Goal: Contribute content: Add original content to the website for others to see

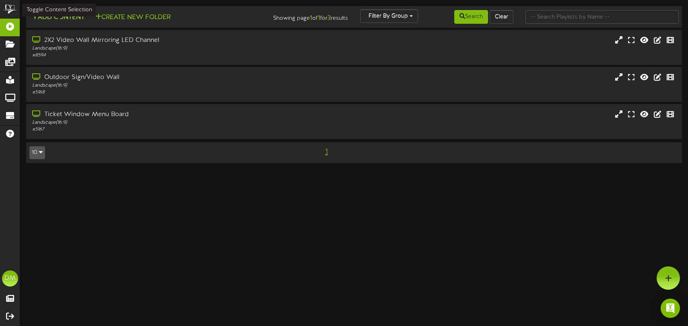
click at [61, 15] on button "Add Content" at bounding box center [58, 17] width 58 height 10
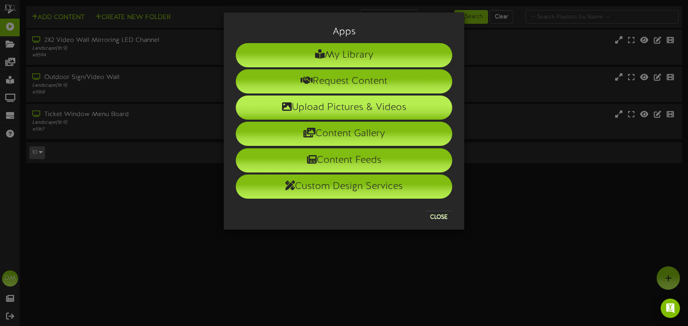
click at [317, 108] on li "Upload Pictures & Videos" at bounding box center [344, 107] width 217 height 24
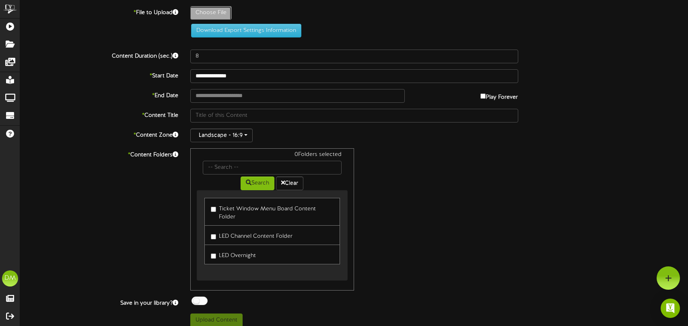
type input "**********"
type input "W-Billboard-PeteJr_TRR-11082025"
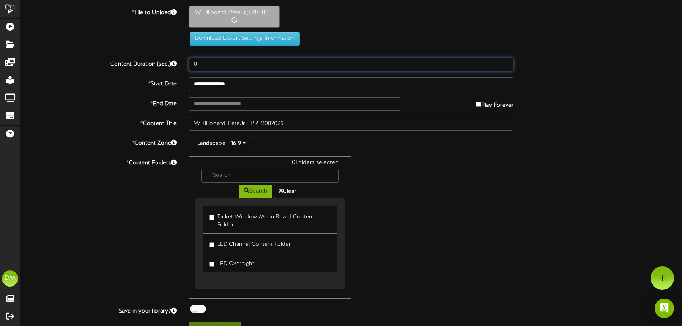
drag, startPoint x: 200, startPoint y: 63, endPoint x: 177, endPoint y: 58, distance: 24.2
click at [177, 58] on div "Content Duration (sec.) 8" at bounding box center [351, 65] width 674 height 14
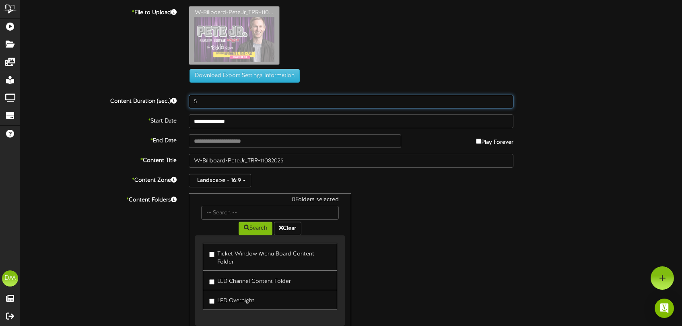
type input "5"
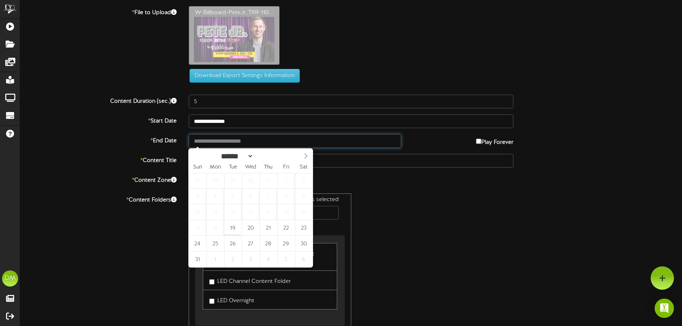
click at [221, 142] on input "text" at bounding box center [295, 141] width 212 height 14
type input "**********"
click at [309, 156] on span at bounding box center [306, 156] width 14 height 14
select select "**"
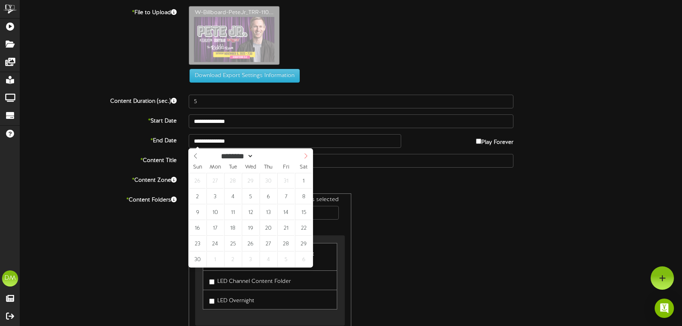
click at [309, 156] on span at bounding box center [306, 156] width 14 height 14
type input "**********"
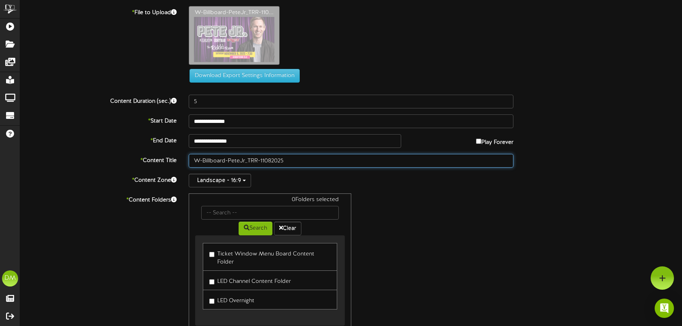
click at [245, 159] on input "W-Billboard-PeteJr_TRR-11082025" at bounding box center [351, 161] width 325 height 14
drag, startPoint x: 229, startPoint y: 159, endPoint x: 146, endPoint y: 153, distance: 83.6
click at [146, 153] on div "**********" at bounding box center [351, 189] width 662 height 366
click at [206, 160] on input "PeteJr_TRR-11082025" at bounding box center [351, 161] width 325 height 14
drag, startPoint x: 213, startPoint y: 161, endPoint x: 228, endPoint y: 160, distance: 14.5
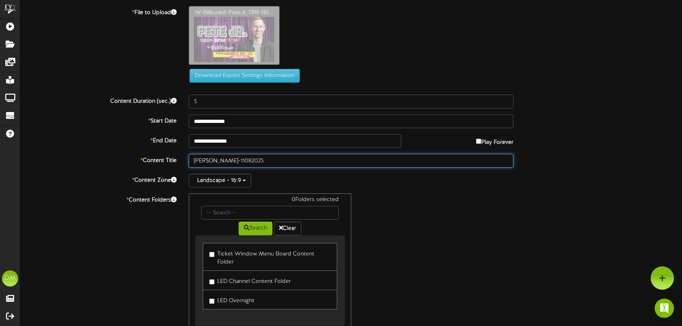
click at [228, 160] on input "[PERSON_NAME]-11082025" at bounding box center [351, 161] width 325 height 14
click at [219, 160] on input "[PERSON_NAME] ( 11/08/2025/)" at bounding box center [351, 161] width 325 height 14
drag, startPoint x: 245, startPoint y: 160, endPoint x: 278, endPoint y: 163, distance: 32.7
click at [245, 160] on input "[PERSON_NAME] (11/08/2025/)" at bounding box center [351, 161] width 325 height 14
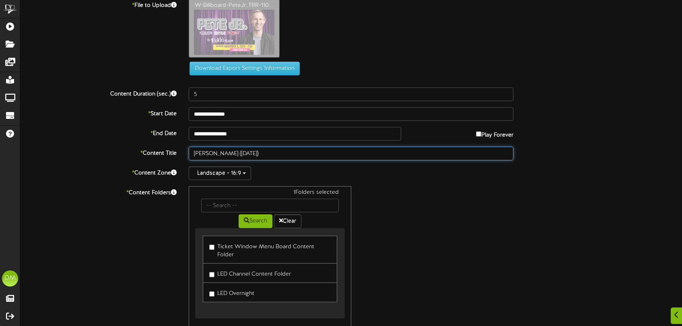
scroll to position [52, 0]
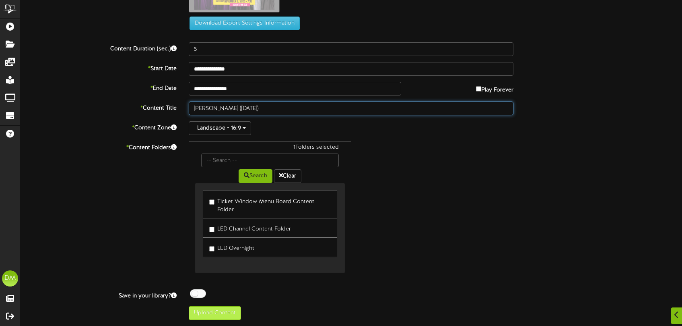
type input "[PERSON_NAME] ([DATE])"
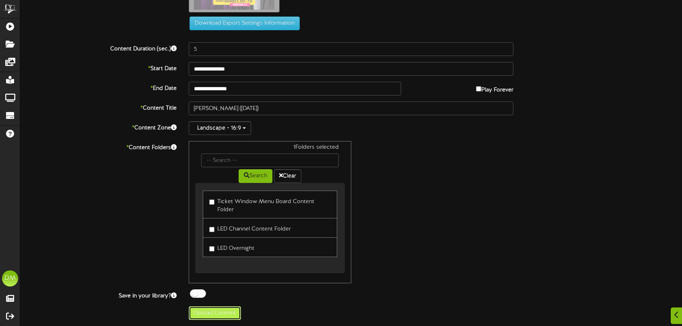
click at [212, 319] on button "Upload Content" at bounding box center [215, 313] width 52 height 14
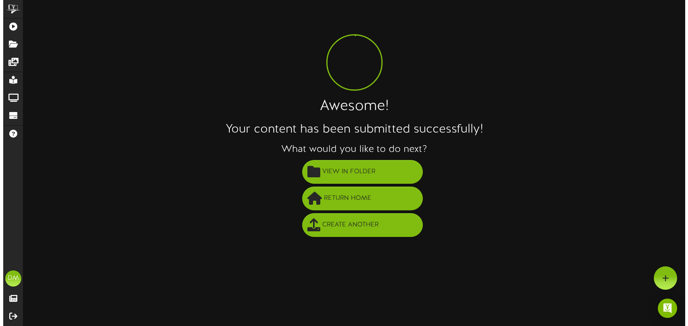
scroll to position [0, 0]
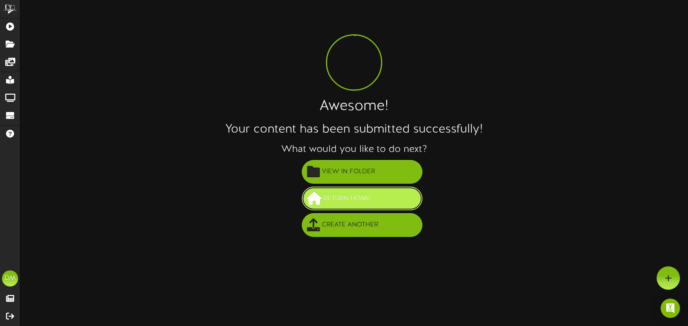
click at [378, 200] on button "Return Home" at bounding box center [362, 198] width 121 height 24
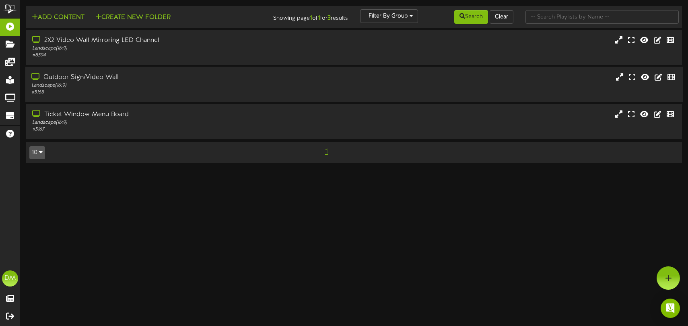
click at [138, 96] on div "Outdoor Sign/Video Wall Landscape ( 16:9 ) # 5168" at bounding box center [354, 84] width 658 height 35
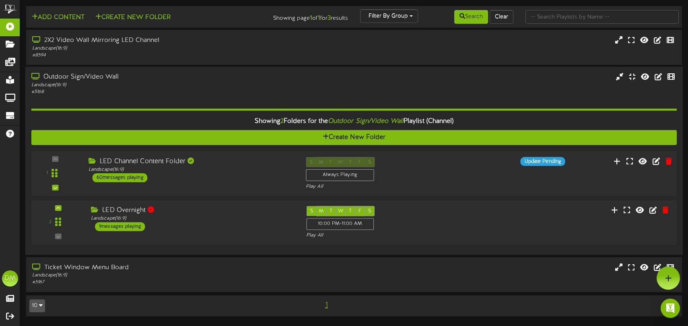
click at [223, 176] on div "LED Channel Content Folder Landscape ( 16:9 ) 60 messages playing" at bounding box center [191, 169] width 217 height 25
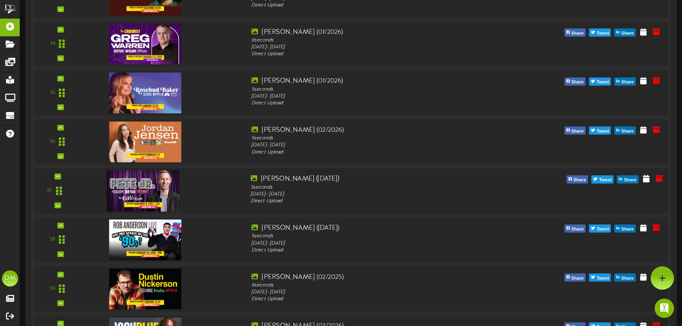
scroll to position [2733, 0]
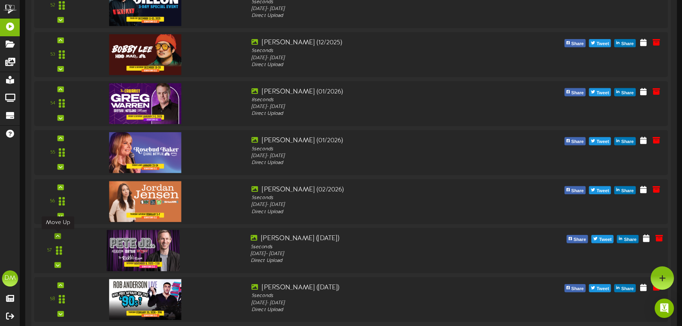
click at [58, 234] on icon at bounding box center [58, 236] width 4 height 4
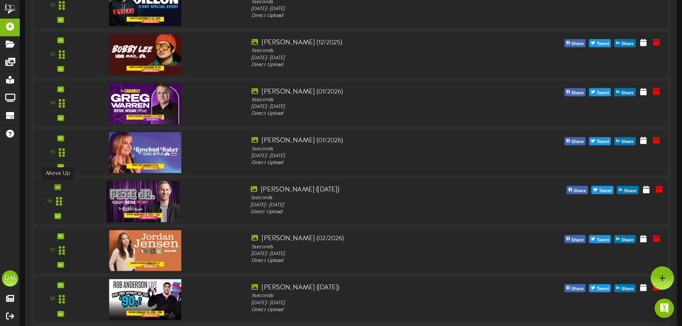
click at [57, 185] on icon at bounding box center [58, 187] width 4 height 4
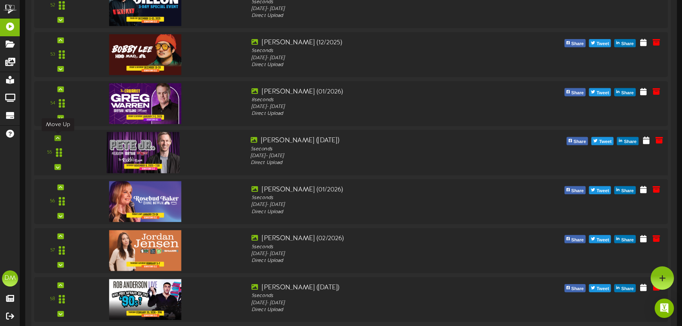
click at [58, 136] on icon at bounding box center [58, 138] width 4 height 4
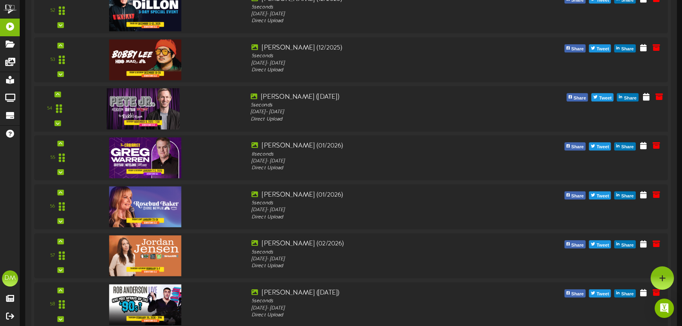
scroll to position [2724, 0]
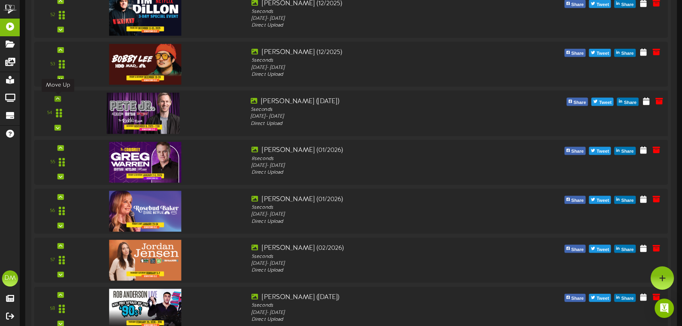
click at [57, 97] on icon at bounding box center [58, 99] width 4 height 4
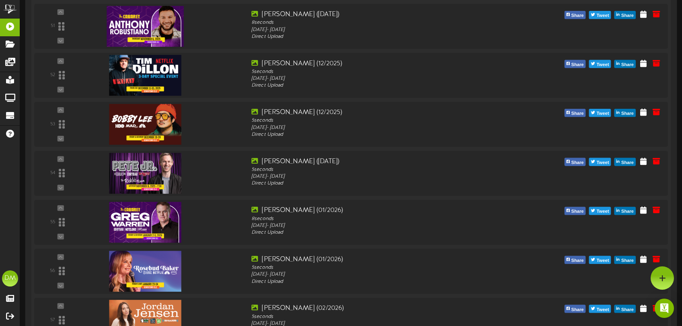
scroll to position [2659, 0]
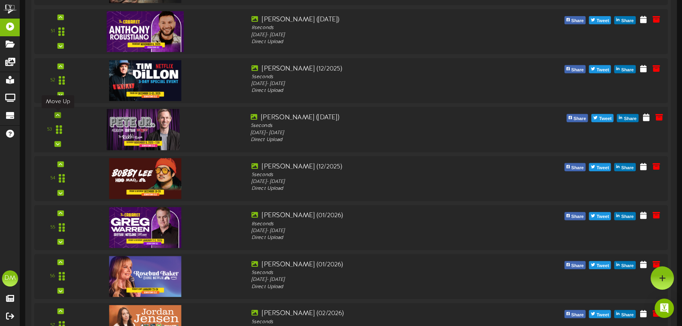
click at [58, 114] on icon at bounding box center [58, 115] width 4 height 4
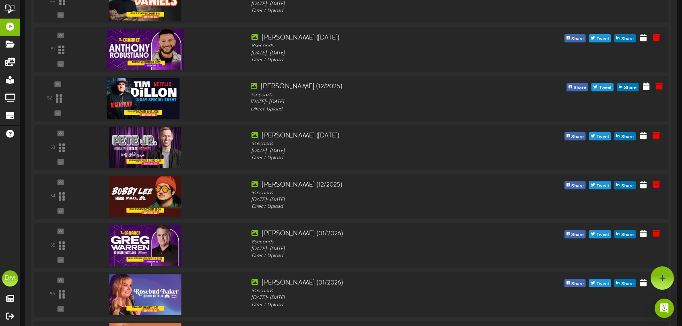
scroll to position [2603, 0]
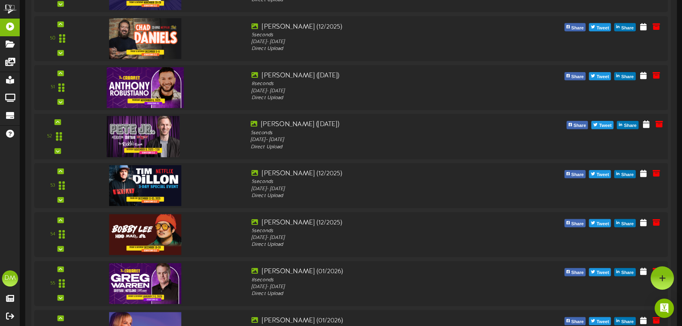
click at [60, 118] on div "52" at bounding box center [351, 136] width 640 height 45
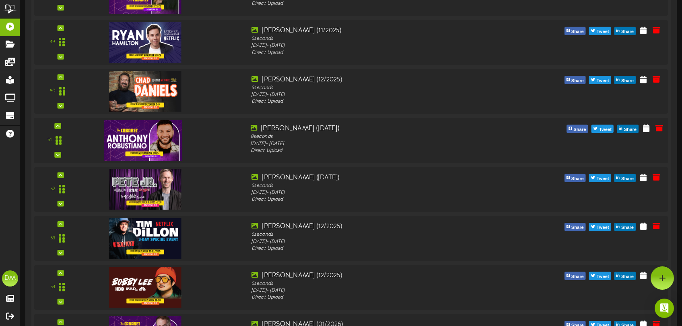
scroll to position [2550, 0]
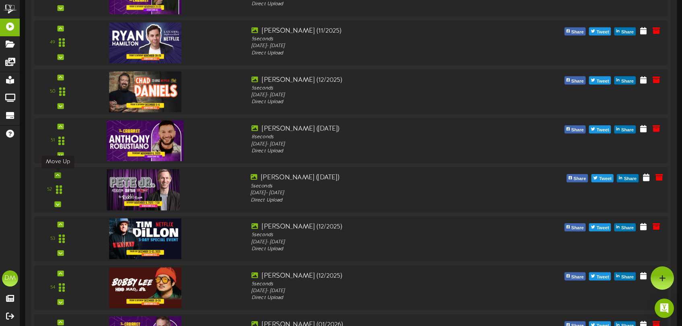
click at [58, 175] on icon at bounding box center [58, 175] width 4 height 4
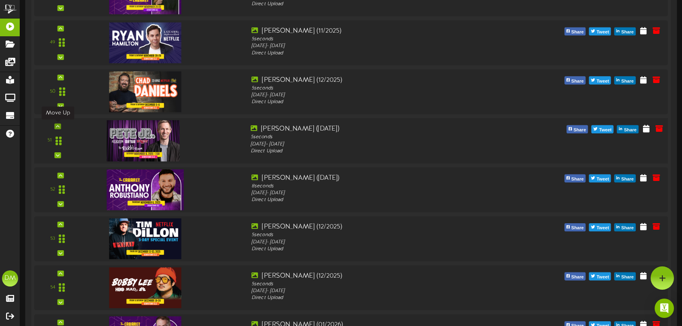
click at [59, 124] on icon at bounding box center [58, 126] width 4 height 4
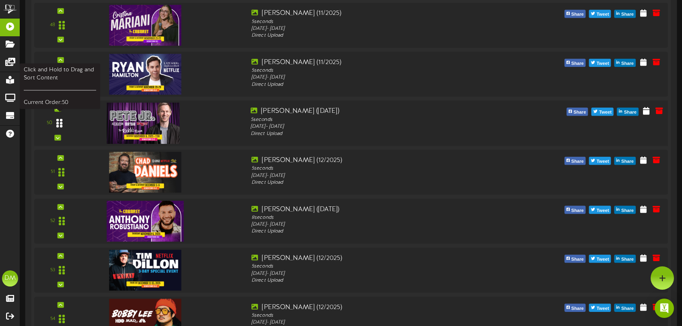
scroll to position [2517, 0]
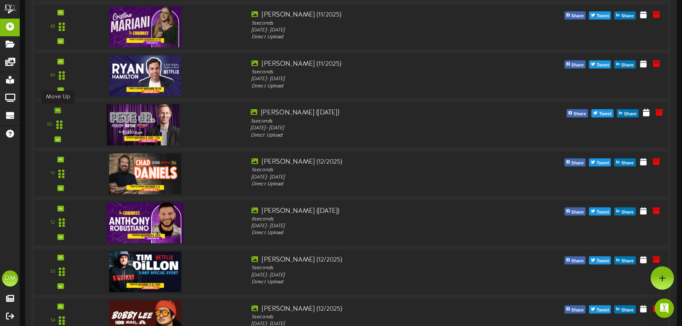
click at [58, 110] on icon at bounding box center [58, 110] width 4 height 4
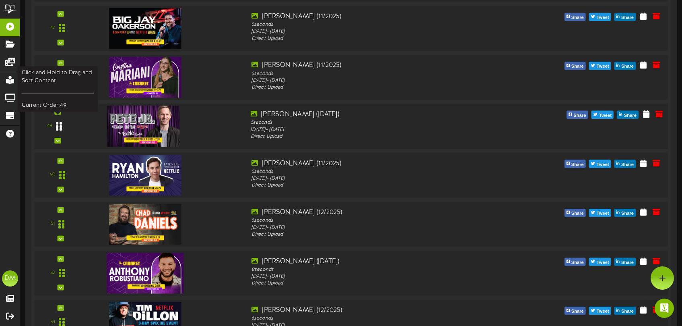
scroll to position [2456, 0]
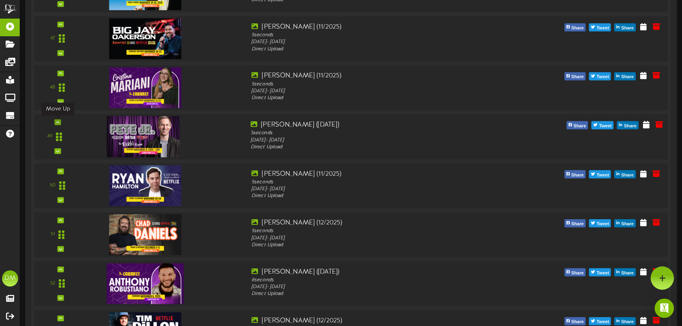
click at [58, 119] on div at bounding box center [57, 122] width 6 height 6
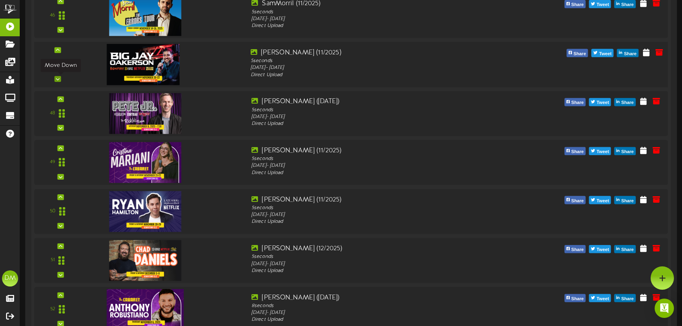
scroll to position [2385, 0]
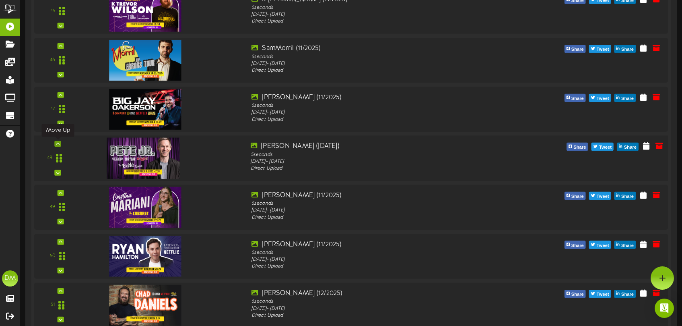
click at [59, 142] on icon at bounding box center [58, 144] width 4 height 4
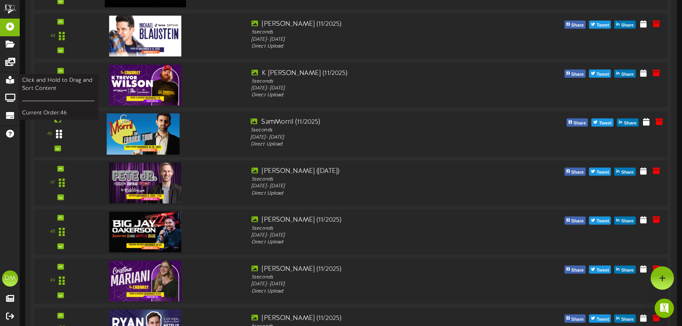
scroll to position [2310, 0]
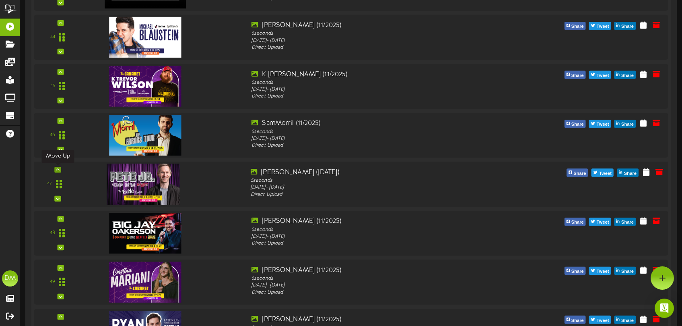
click at [56, 169] on icon at bounding box center [58, 169] width 4 height 4
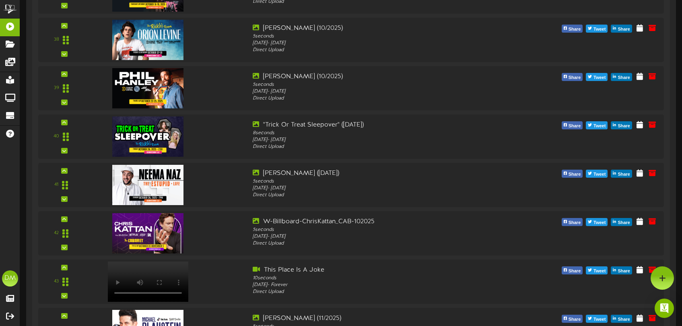
scroll to position [2009, 0]
